Goal: Task Accomplishment & Management: Manage account settings

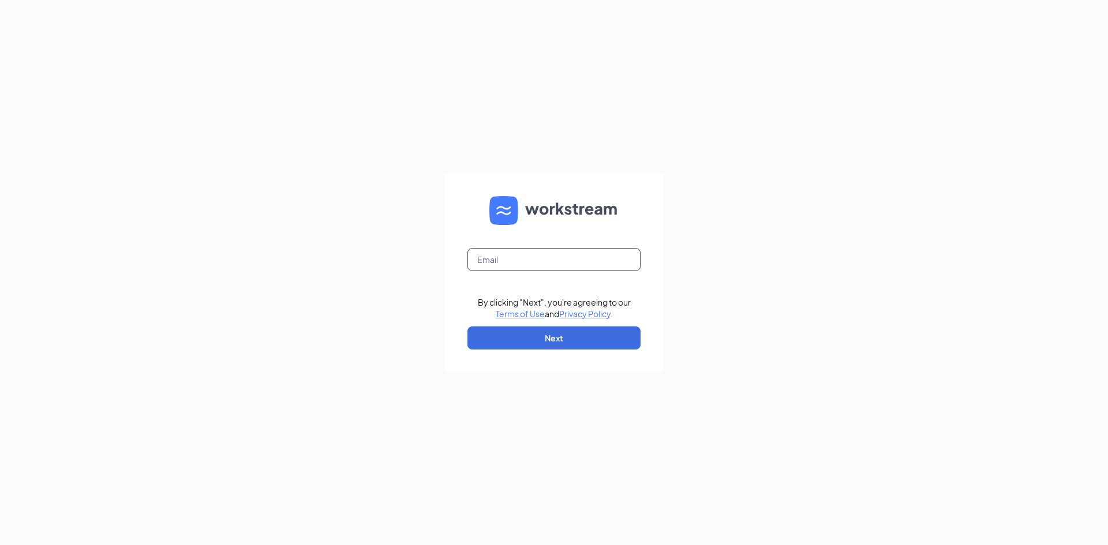
drag, startPoint x: 556, startPoint y: 267, endPoint x: 565, endPoint y: 271, distance: 9.6
click at [557, 265] on input "text" at bounding box center [553, 259] width 173 height 23
type input "[PERSON_NAME][EMAIL_ADDRESS][DOMAIN_NAME]"
click at [564, 336] on button "Next" at bounding box center [553, 338] width 173 height 23
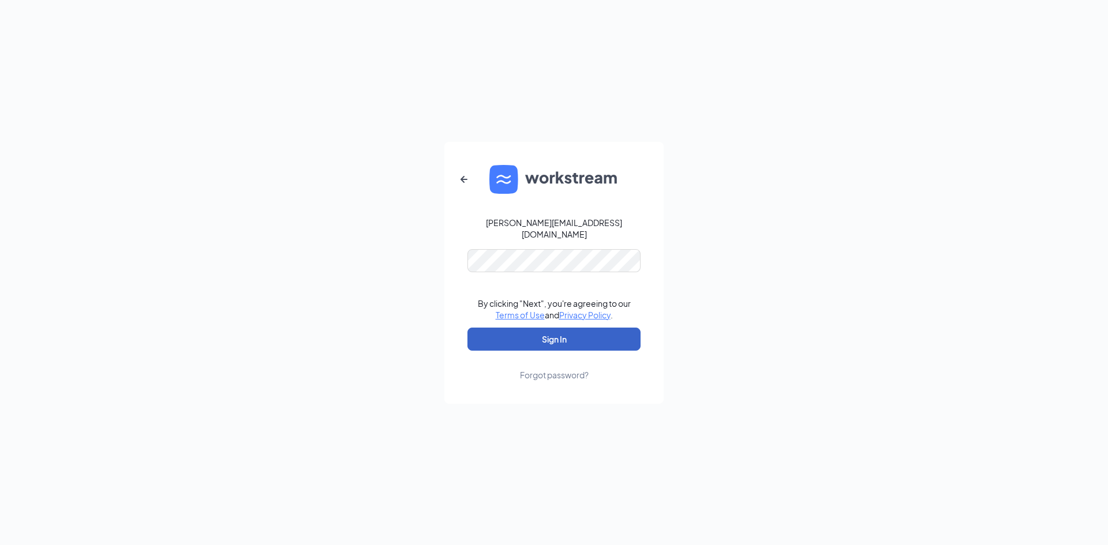
click at [555, 332] on button "Sign In" at bounding box center [553, 339] width 173 height 23
